Goal: Task Accomplishment & Management: Use online tool/utility

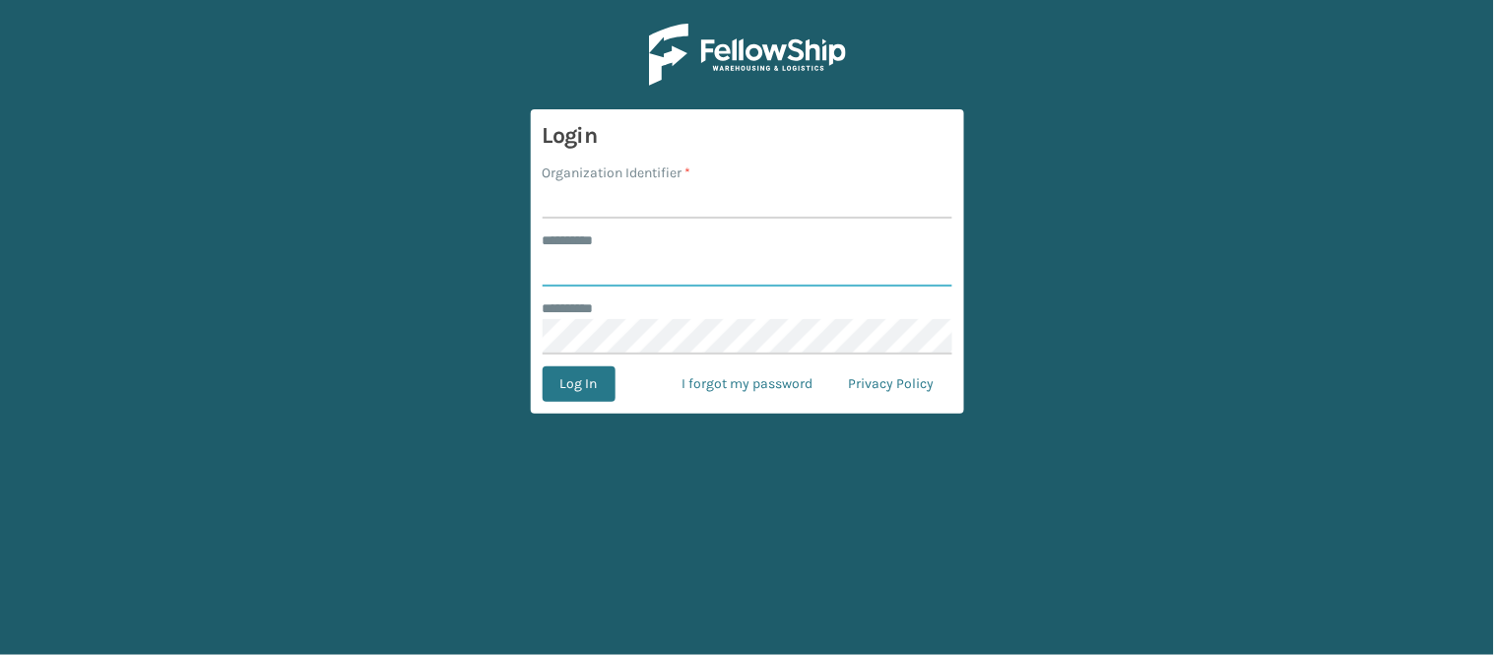
type input "******"
type input "WindGap"
click at [543, 366] on button "Log In" at bounding box center [579, 383] width 73 height 35
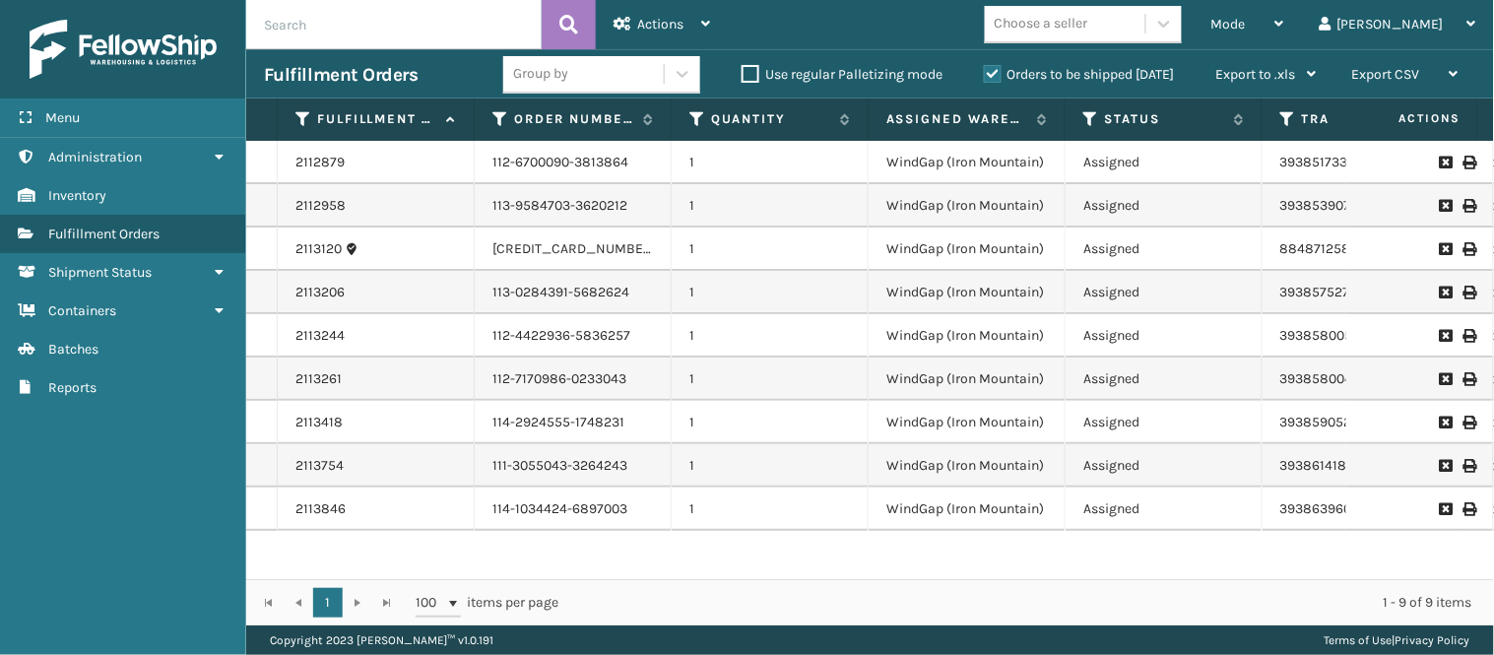
click at [967, 536] on div "2112879 112-6700090-3813864 1 WindGap (Iron Mountain) Assigned 393851733271 Fed…" at bounding box center [870, 360] width 1248 height 438
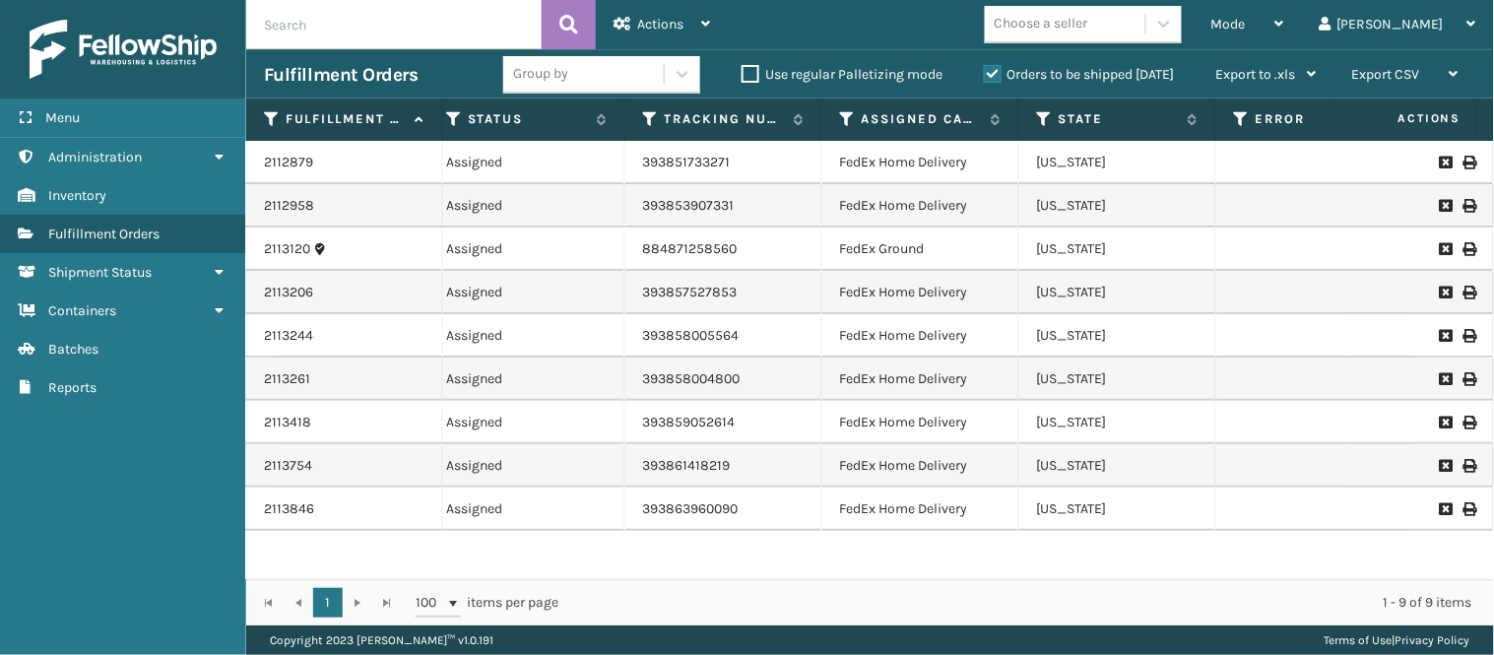
scroll to position [0, 631]
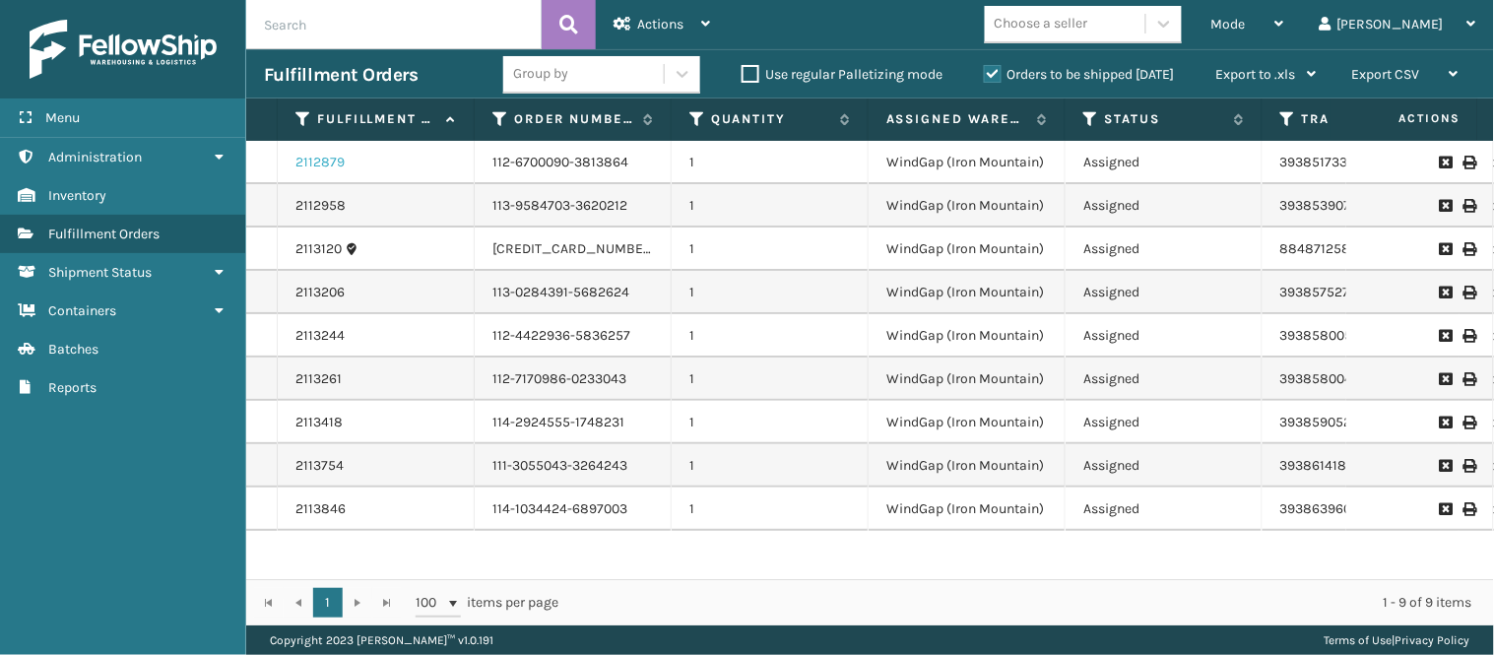
click at [328, 159] on link "2112879" at bounding box center [319, 163] width 49 height 20
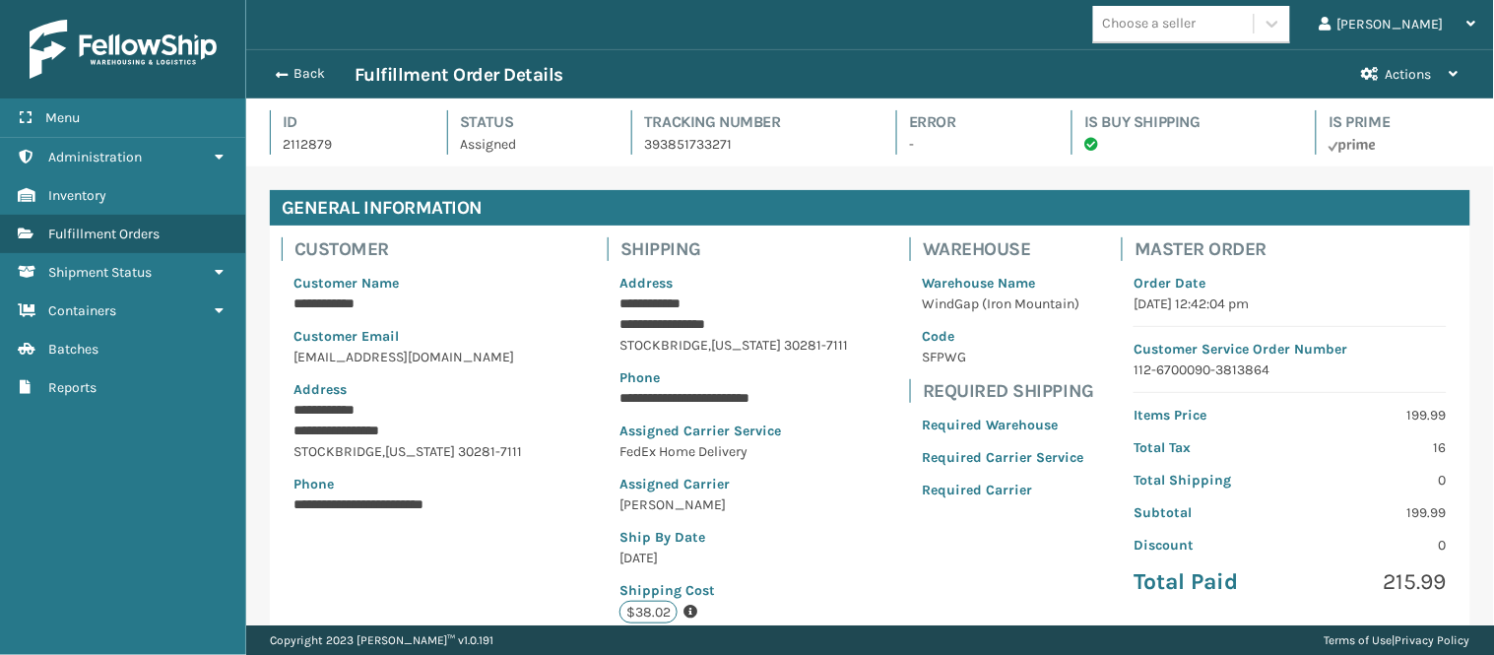
click at [530, 274] on p "Customer Name" at bounding box center [431, 283] width 276 height 21
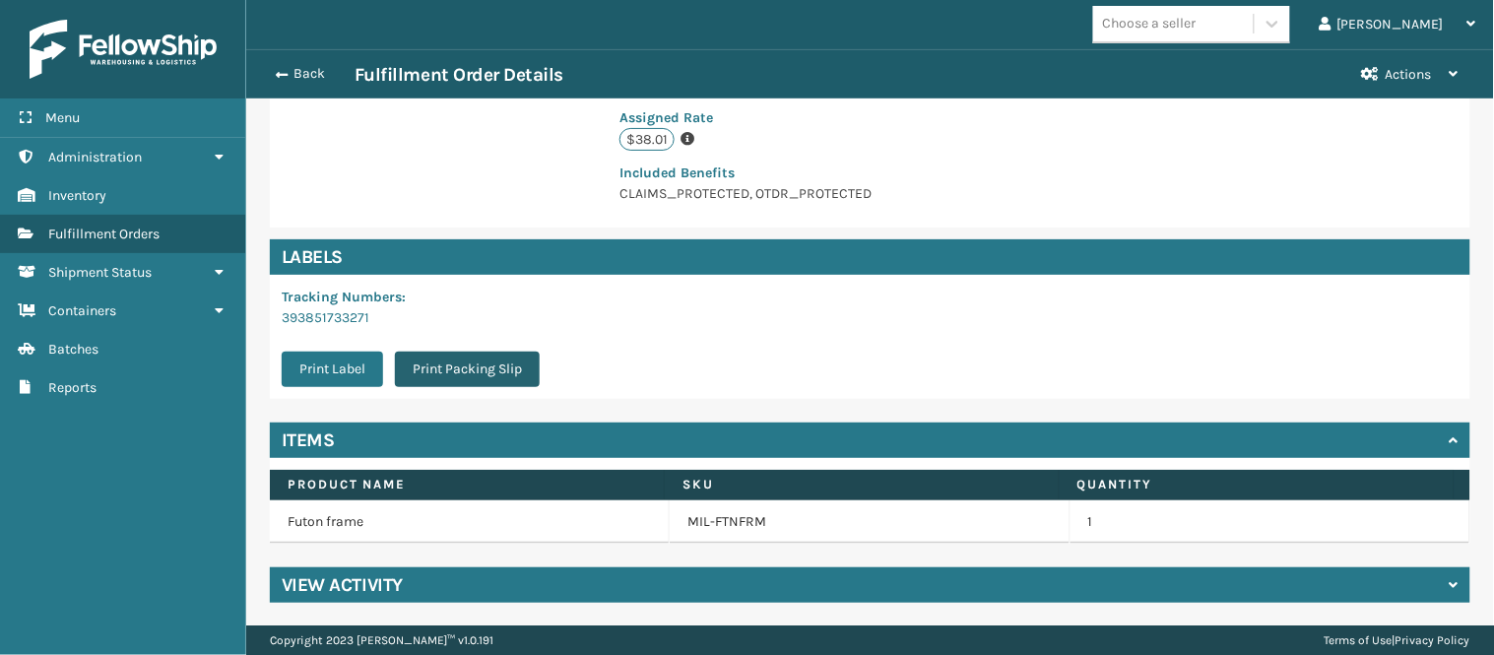
click at [455, 367] on button "Print Packing Slip" at bounding box center [467, 369] width 145 height 35
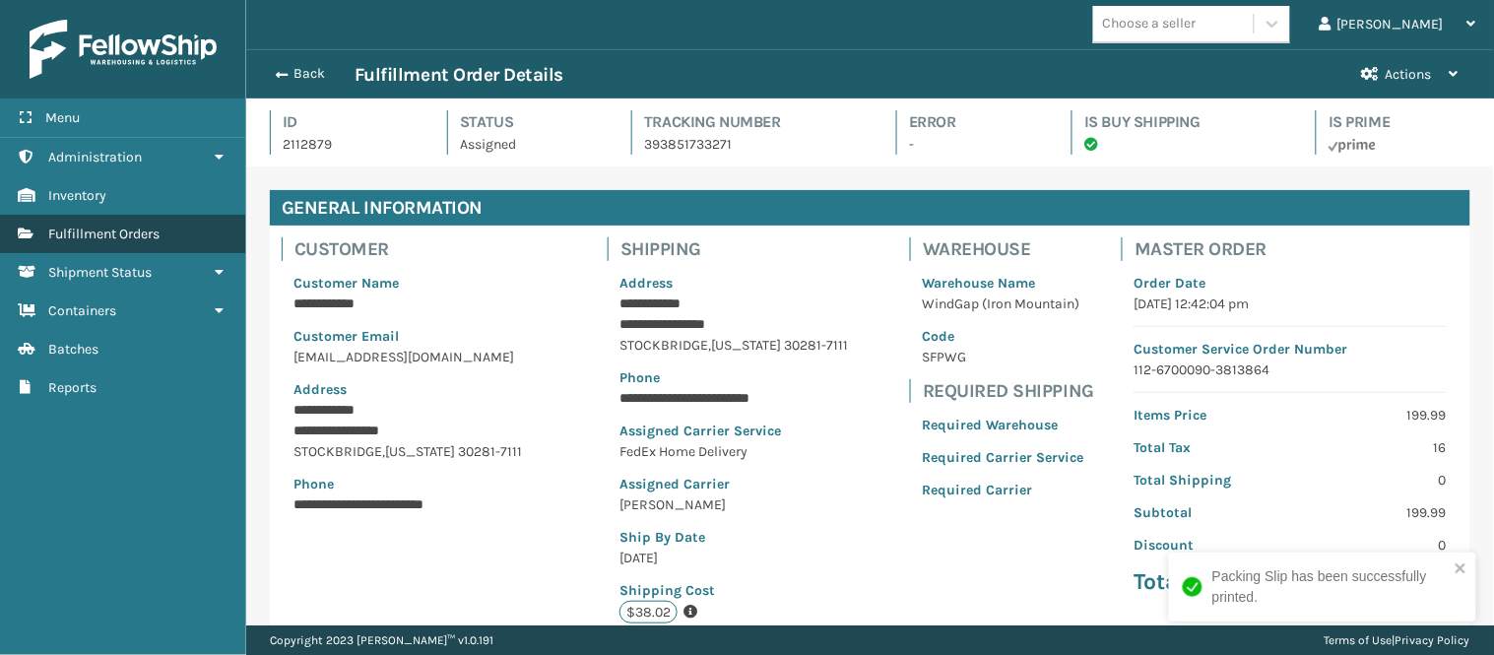
click at [131, 226] on span "Fulfillment Orders" at bounding box center [103, 234] width 111 height 17
